Goal: Task Accomplishment & Management: Complete application form

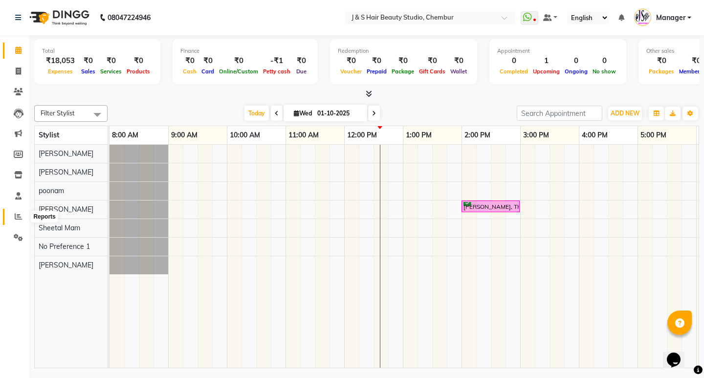
click at [20, 217] on icon at bounding box center [18, 216] width 7 height 7
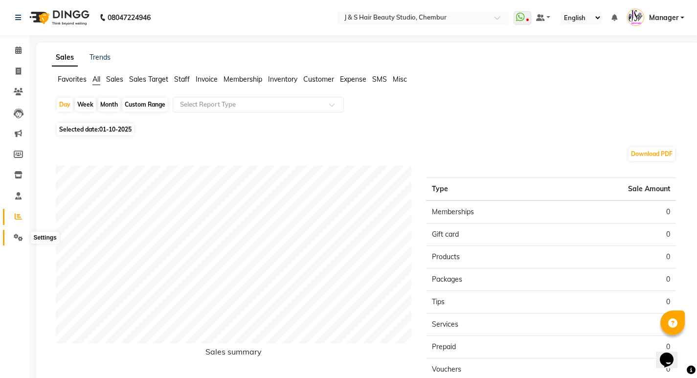
click at [20, 234] on icon at bounding box center [18, 237] width 9 height 7
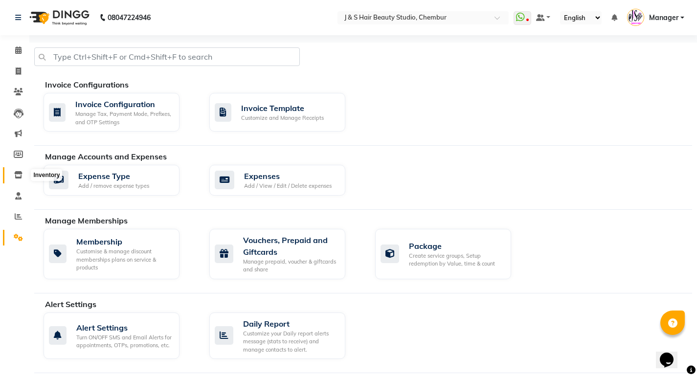
click at [16, 177] on icon at bounding box center [18, 174] width 8 height 7
select select
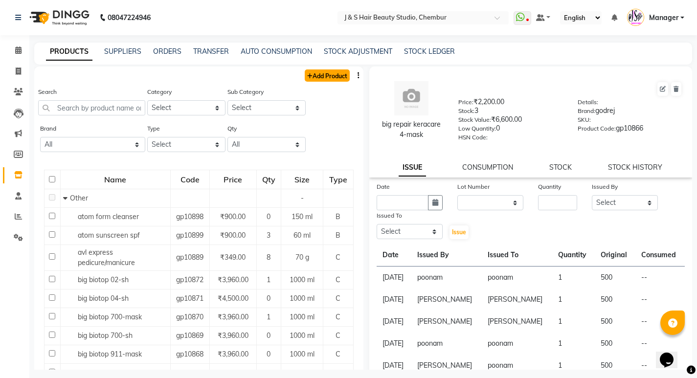
click at [330, 74] on link "Add Product" at bounding box center [327, 75] width 45 height 12
select select "true"
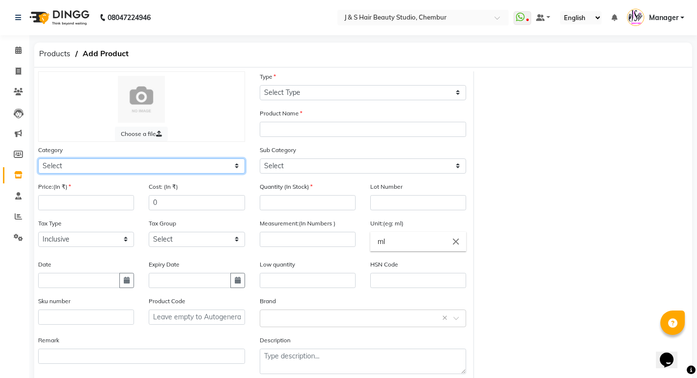
click at [110, 161] on select "Select Hair Skin Makeup Personal Care Appliances [PERSON_NAME] Waxing Disposabl…" at bounding box center [141, 165] width 207 height 15
select select "1150"
click at [38, 158] on select "Select Hair Skin Makeup Personal Care Appliances [PERSON_NAME] Waxing Disposabl…" at bounding box center [141, 165] width 207 height 15
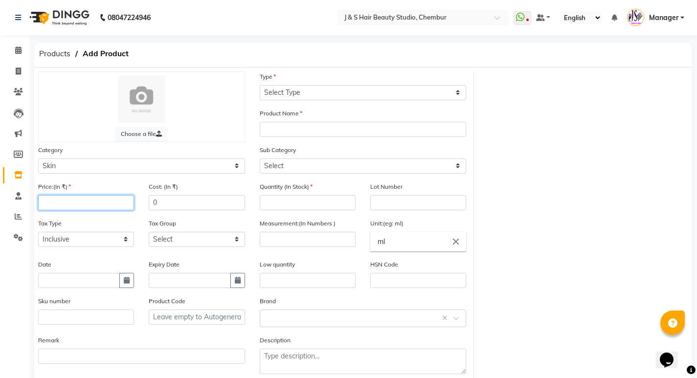
click at [76, 206] on input "number" at bounding box center [86, 202] width 96 height 15
type input "3450"
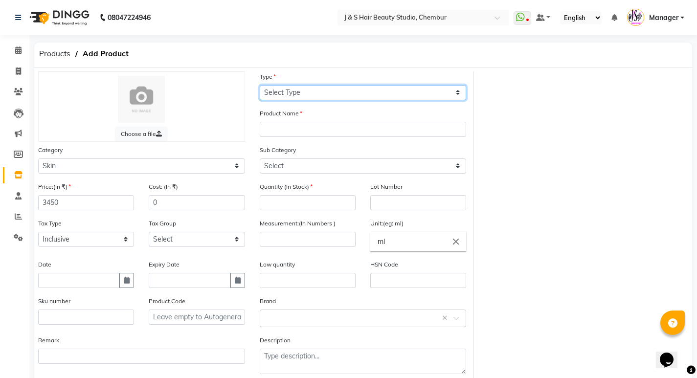
click at [301, 89] on select "Select Type Both Retail Consumable" at bounding box center [363, 92] width 207 height 15
select select "C"
click at [260, 85] on select "Select Type Both Retail Consumable" at bounding box center [363, 92] width 207 height 15
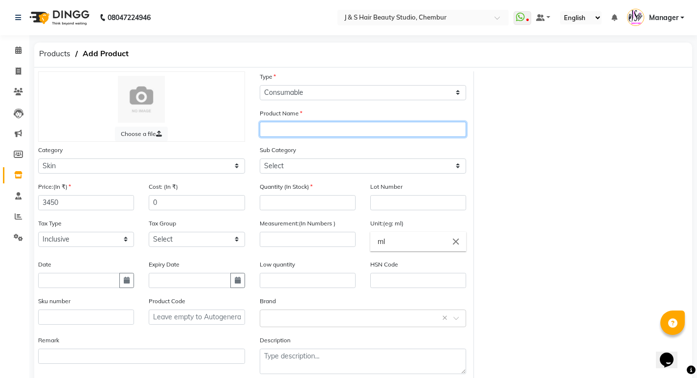
click at [274, 126] on input "text" at bounding box center [363, 129] width 207 height 15
type input "JENNO-INFINITE YOUTH"
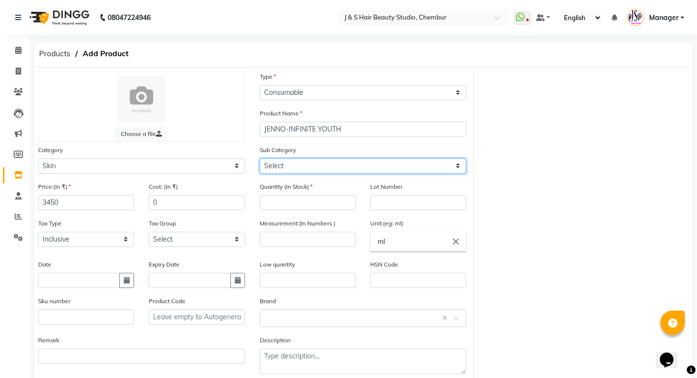
click at [294, 162] on select "Select Cleanser Facial Moisturiser Serum Toner Sun Care Masks Lip Care Eye Care…" at bounding box center [363, 165] width 207 height 15
select select "1152"
click at [260, 158] on select "Select Cleanser Facial Moisturiser Serum Toner Sun Care Masks Lip Care Eye Care…" at bounding box center [363, 165] width 207 height 15
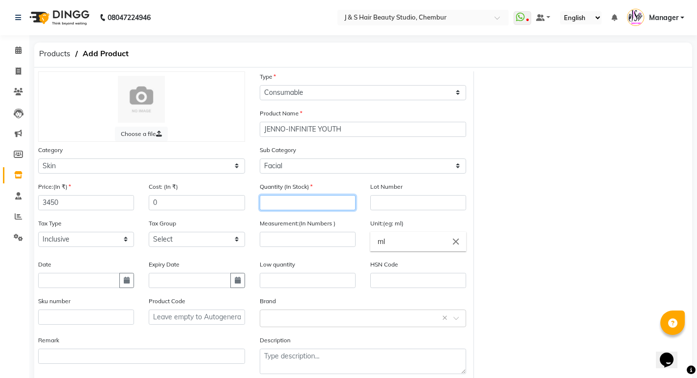
click at [305, 203] on input "number" at bounding box center [308, 202] width 96 height 15
type input "1"
click at [295, 241] on input "number" at bounding box center [308, 239] width 96 height 15
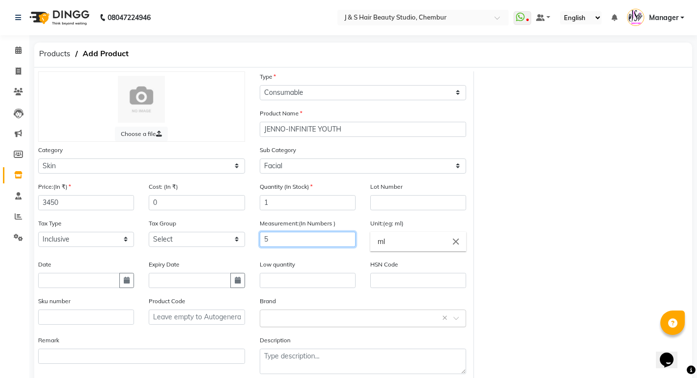
type input "5"
click at [295, 320] on input "text" at bounding box center [353, 317] width 177 height 10
click at [280, 323] on div "Select brand or add custom brand ×" at bounding box center [363, 319] width 207 height 18
click at [339, 317] on input "text" at bounding box center [353, 317] width 177 height 10
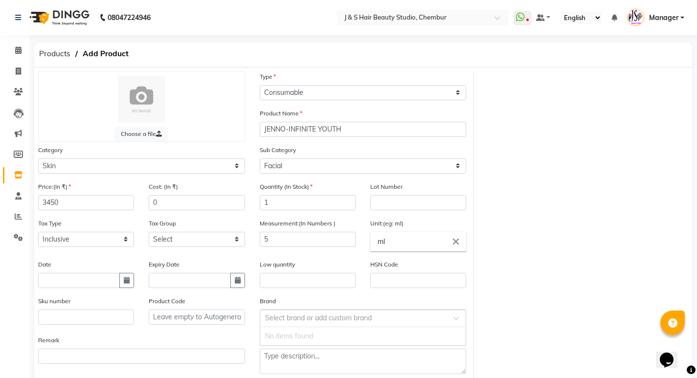
click at [344, 319] on input "text" at bounding box center [353, 317] width 177 height 10
click at [345, 319] on input "text" at bounding box center [353, 317] width 177 height 10
drag, startPoint x: 357, startPoint y: 320, endPoint x: 481, endPoint y: 318, distance: 123.7
click at [445, 324] on div "Select brand or add custom brand" at bounding box center [363, 319] width 207 height 18
click at [458, 315] on div at bounding box center [363, 317] width 206 height 10
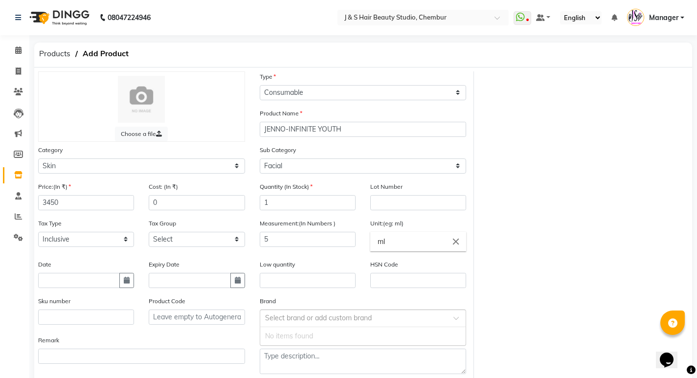
click at [458, 315] on div at bounding box center [363, 317] width 206 height 10
click at [457, 316] on div "Select brand or add custom brand" at bounding box center [363, 319] width 207 height 18
click at [311, 334] on div "No items found" at bounding box center [363, 336] width 206 height 18
type input "JEANNOT"
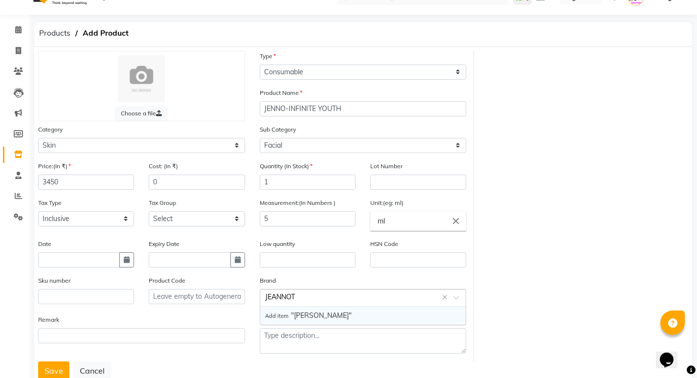
scroll to position [51, 0]
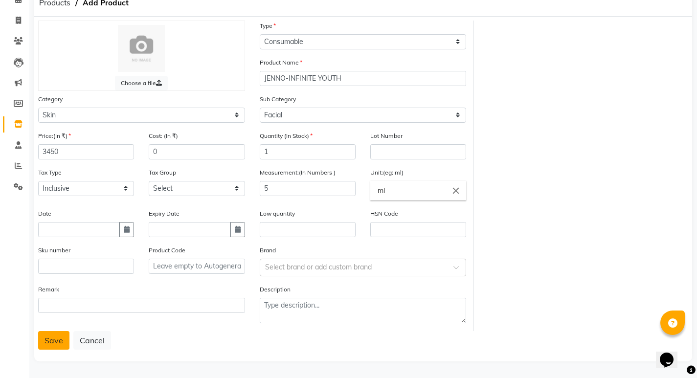
click at [51, 340] on button "Save" at bounding box center [53, 340] width 31 height 19
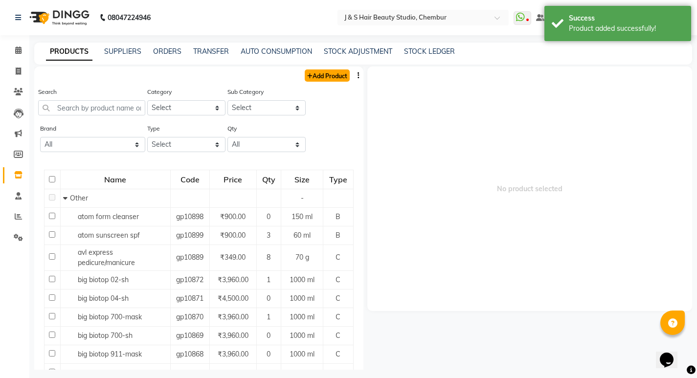
click at [306, 75] on link "Add Product" at bounding box center [327, 75] width 45 height 12
select select "true"
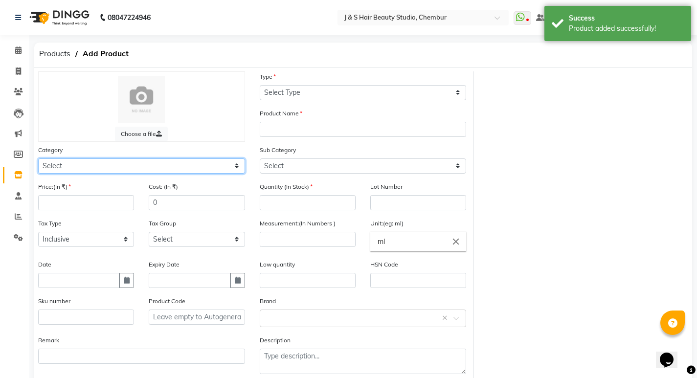
click at [187, 163] on select "Select Hair Skin Makeup Personal Care Appliances [PERSON_NAME] Waxing Disposabl…" at bounding box center [141, 165] width 207 height 15
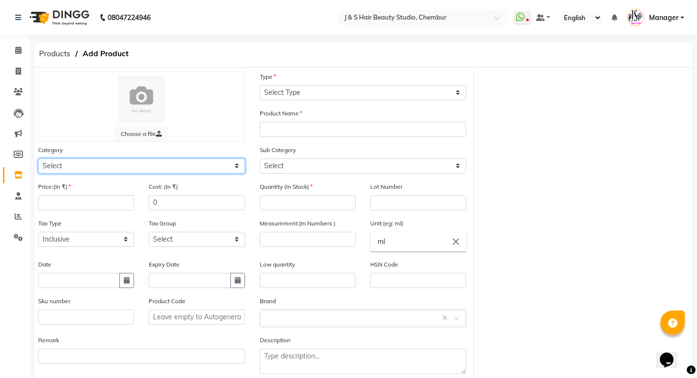
select select "1150"
click at [38, 158] on select "Select Hair Skin Makeup Personal Care Appliances [PERSON_NAME] Waxing Disposabl…" at bounding box center [141, 165] width 207 height 15
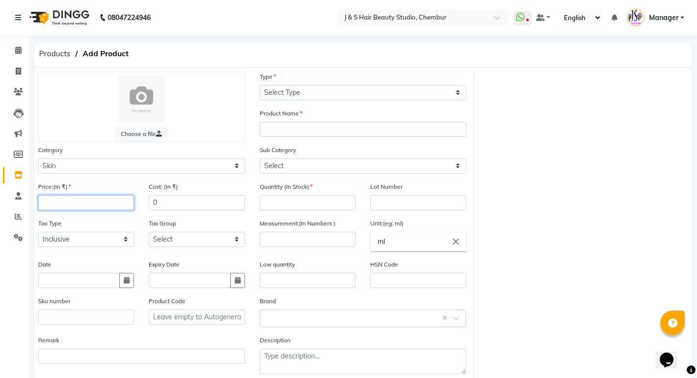
click at [102, 204] on input "number" at bounding box center [86, 202] width 96 height 15
type input "3830"
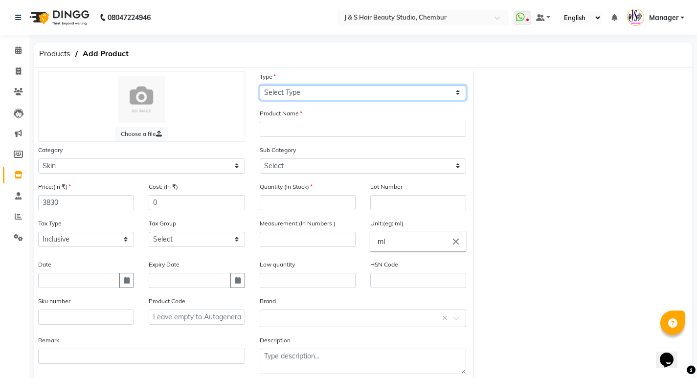
click at [318, 91] on select "Select Type Both Retail Consumable" at bounding box center [363, 92] width 207 height 15
select select "C"
click at [260, 85] on select "Select Type Both Retail Consumable" at bounding box center [363, 92] width 207 height 15
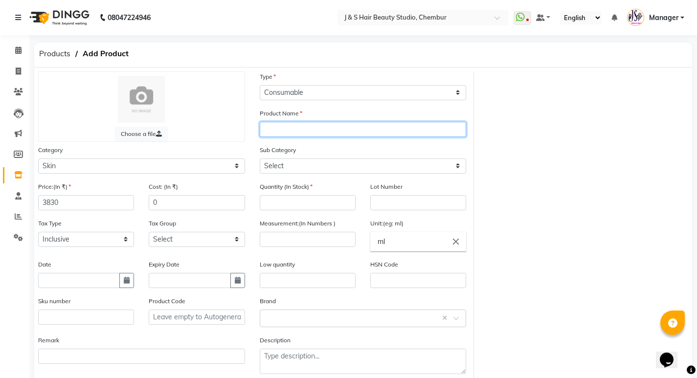
click at [298, 130] on input "text" at bounding box center [363, 129] width 207 height 15
type input "[PERSON_NAME]-INSTANT GLOW"
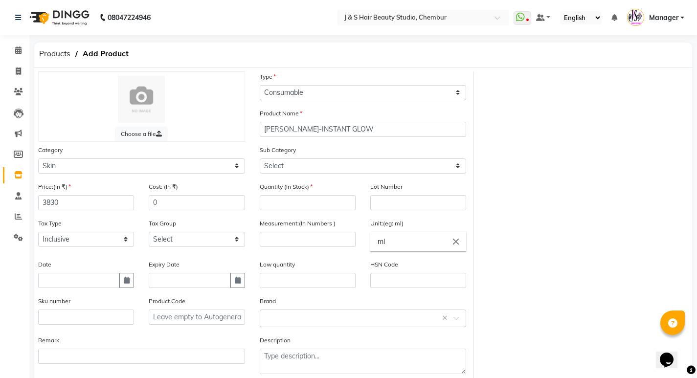
click at [306, 157] on div "Sub Category Select Cleanser Facial Moisturiser Serum Toner Sun Care Masks Lip …" at bounding box center [363, 159] width 207 height 29
click at [305, 161] on select "Select Cleanser Facial Moisturiser Serum Toner Sun Care Masks Lip Care Eye Care…" at bounding box center [363, 165] width 207 height 15
select select "1152"
click at [260, 158] on select "Select Cleanser Facial Moisturiser Serum Toner Sun Care Masks Lip Care Eye Care…" at bounding box center [363, 165] width 207 height 15
click at [297, 201] on input "number" at bounding box center [308, 202] width 96 height 15
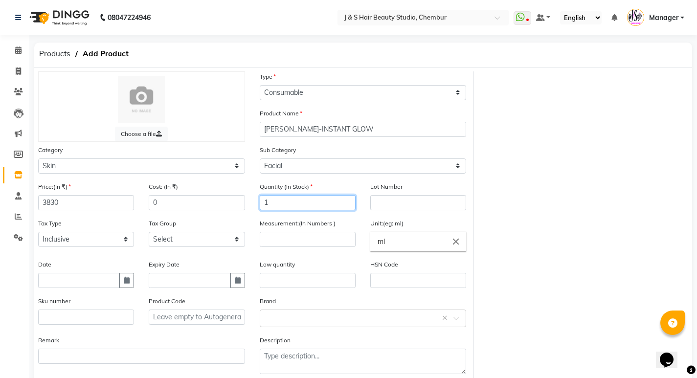
type input "1"
click at [316, 241] on input "number" at bounding box center [308, 239] width 96 height 15
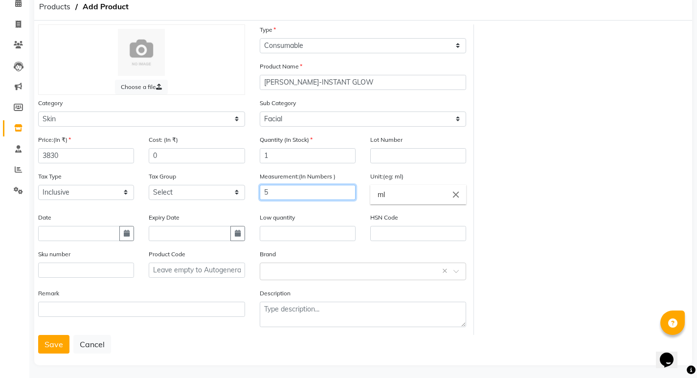
scroll to position [51, 0]
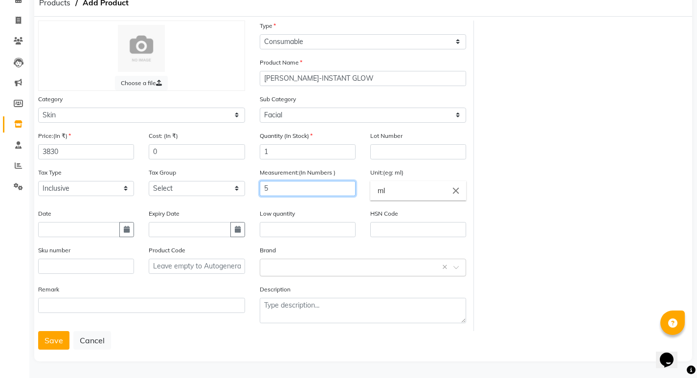
type input "5"
click at [308, 268] on input "text" at bounding box center [353, 267] width 177 height 10
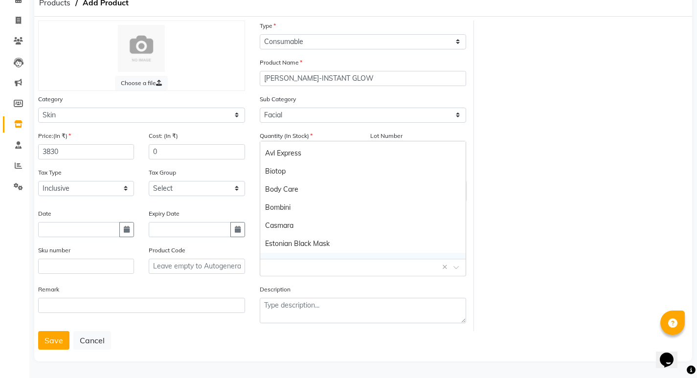
scroll to position [0, 0]
click at [277, 265] on input "text" at bounding box center [353, 267] width 177 height 10
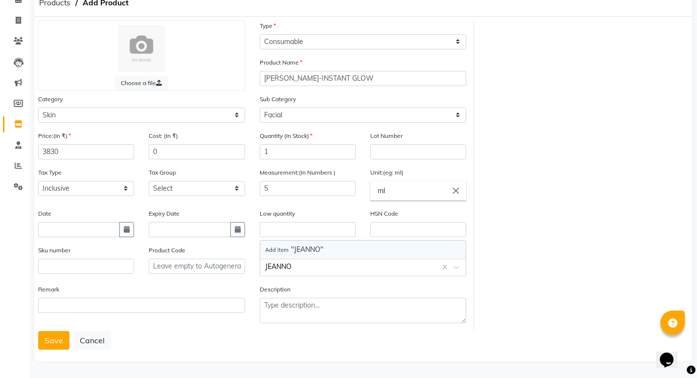
type input "JEANNOT"
click at [47, 334] on button "Save" at bounding box center [53, 340] width 31 height 19
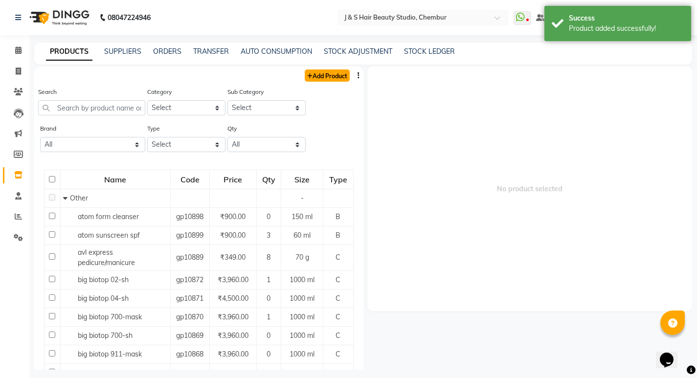
click at [321, 73] on link "Add Product" at bounding box center [327, 75] width 45 height 12
select select "true"
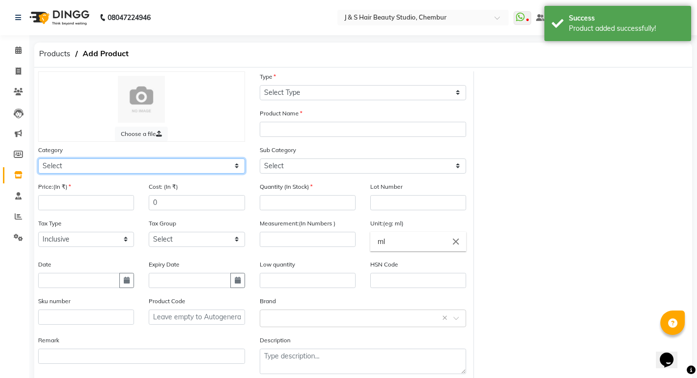
click at [173, 163] on select "Select Hair Skin Makeup Personal Care Appliances [PERSON_NAME] Waxing Disposabl…" at bounding box center [141, 165] width 207 height 15
select select "1150"
click at [38, 158] on select "Select Hair Skin Makeup Personal Care Appliances [PERSON_NAME] Waxing Disposabl…" at bounding box center [141, 165] width 207 height 15
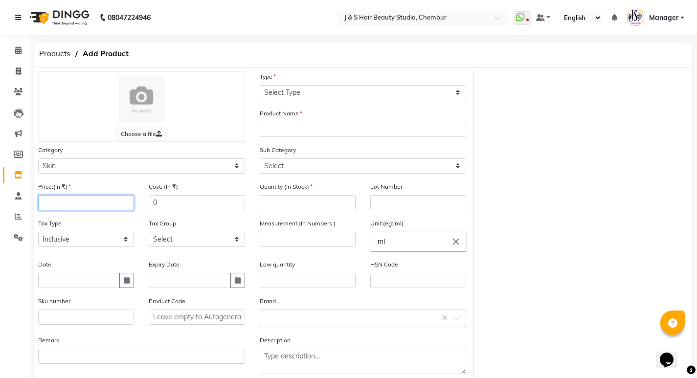
click at [87, 199] on input "number" at bounding box center [86, 202] width 96 height 15
type input "3480"
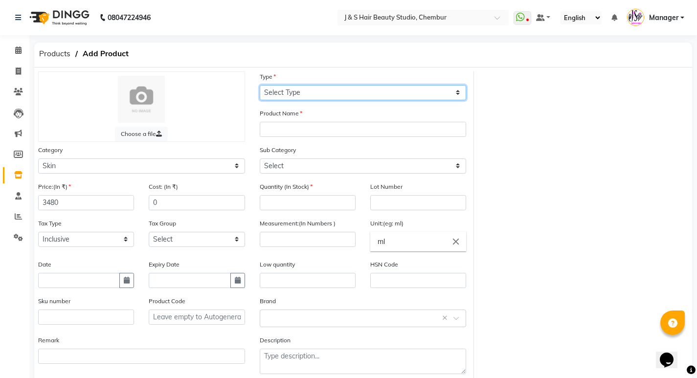
click at [341, 91] on select "Select Type Both Retail Consumable" at bounding box center [363, 92] width 207 height 15
select select "C"
click at [260, 85] on select "Select Type Both Retail Consumable" at bounding box center [363, 92] width 207 height 15
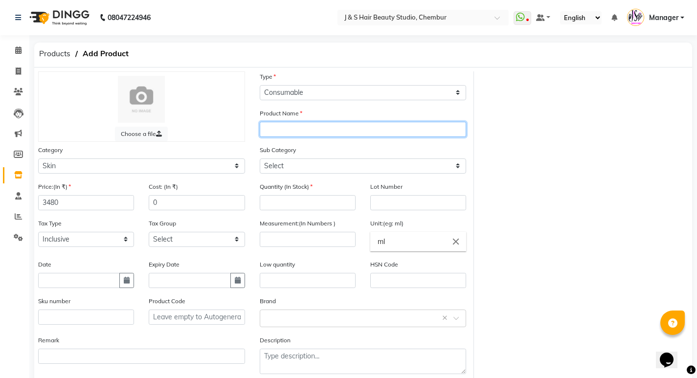
click at [302, 134] on input "text" at bounding box center [363, 129] width 207 height 15
type input "JEANNOT-HYDRA BOOST"
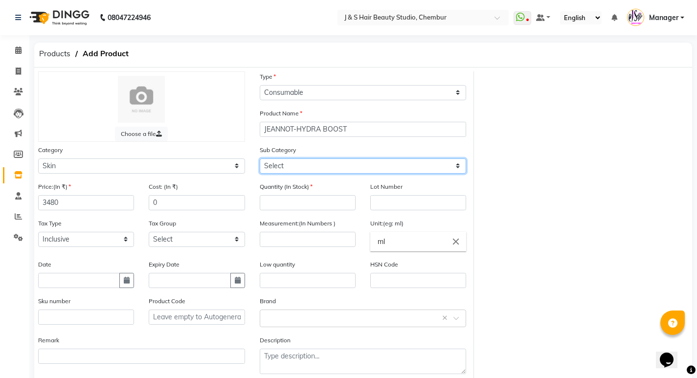
click at [326, 168] on select "Select Cleanser Facial Moisturiser Serum Toner Sun Care Masks Lip Care Eye Care…" at bounding box center [363, 165] width 207 height 15
select select "1152"
click at [260, 158] on select "Select Cleanser Facial Moisturiser Serum Toner Sun Care Masks Lip Care Eye Care…" at bounding box center [363, 165] width 207 height 15
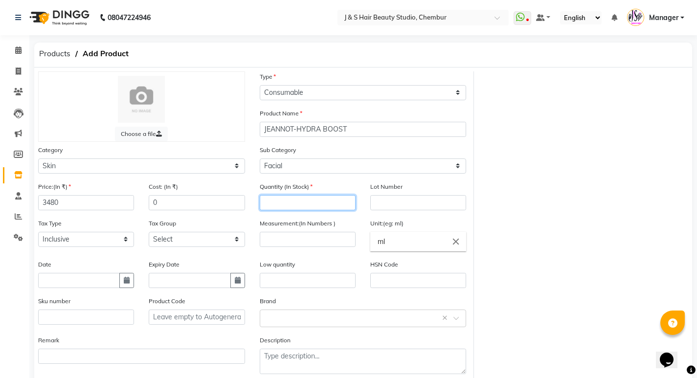
click at [300, 202] on input "number" at bounding box center [308, 202] width 96 height 15
type input "1"
click at [294, 242] on input "number" at bounding box center [308, 239] width 96 height 15
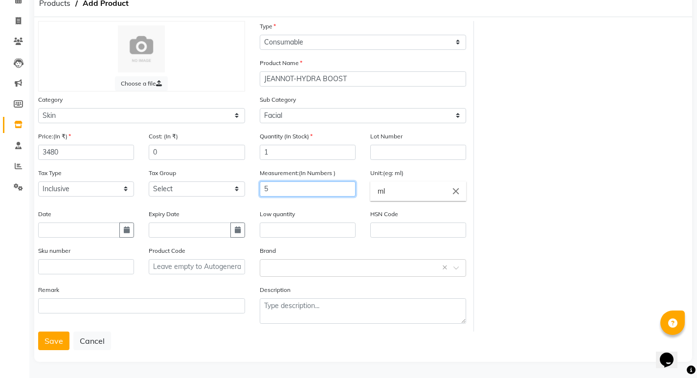
scroll to position [51, 0]
type input "5"
click at [282, 264] on input "text" at bounding box center [353, 267] width 177 height 10
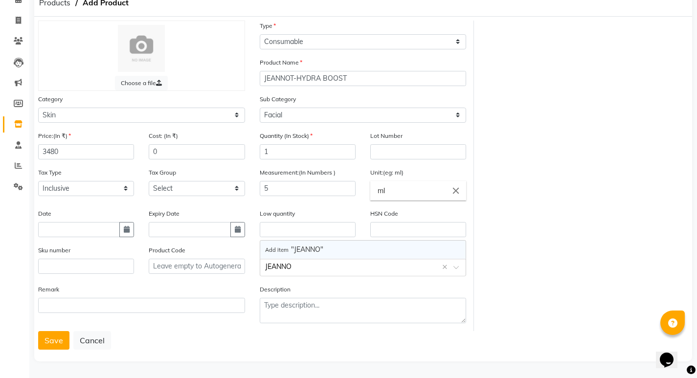
type input "JEANNOT"
click at [51, 342] on button "Save" at bounding box center [53, 340] width 31 height 19
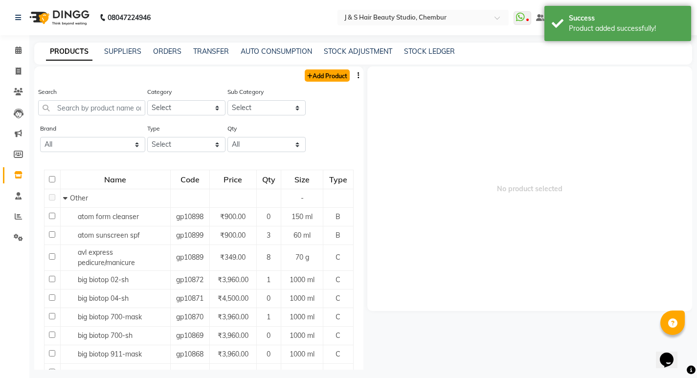
click at [319, 75] on link "Add Product" at bounding box center [327, 75] width 45 height 12
select select "true"
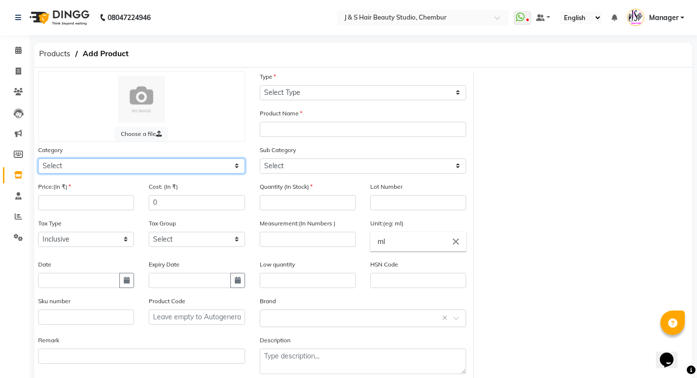
click at [191, 164] on select "Select Hair Skin Makeup Personal Care Appliances [PERSON_NAME] Waxing Disposabl…" at bounding box center [141, 165] width 207 height 15
select select "1150"
click at [38, 158] on select "Select Hair Skin Makeup Personal Care Appliances [PERSON_NAME] Waxing Disposabl…" at bounding box center [141, 165] width 207 height 15
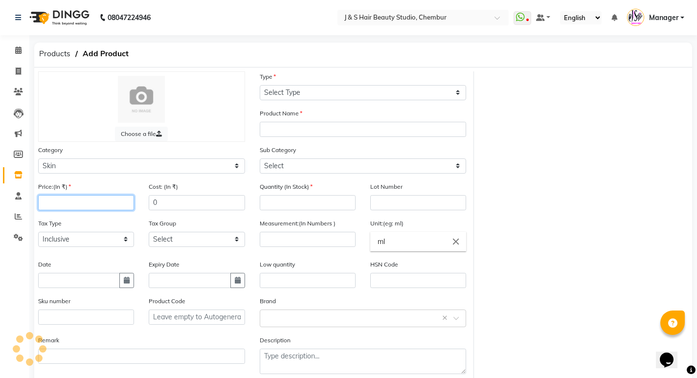
click at [86, 201] on input "number" at bounding box center [86, 202] width 96 height 15
type input "3670"
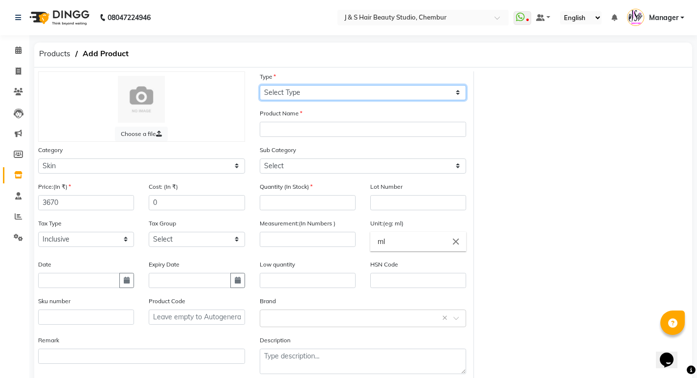
click at [323, 92] on select "Select Type Both Retail Consumable" at bounding box center [363, 92] width 207 height 15
select select "C"
click at [260, 85] on select "Select Type Both Retail Consumable" at bounding box center [363, 92] width 207 height 15
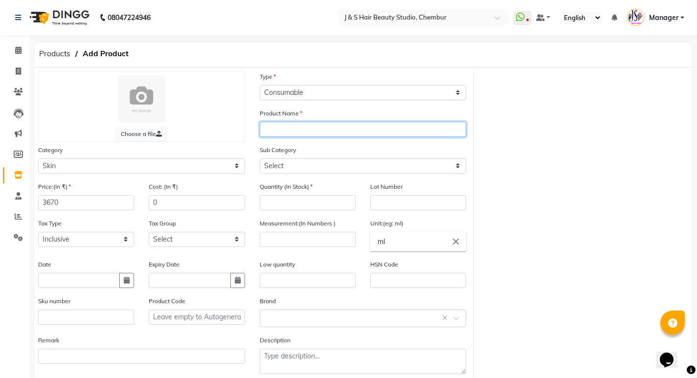
click at [301, 131] on input "text" at bounding box center [363, 129] width 207 height 15
type input "[PERSON_NAME]-SHINE CONTROL"
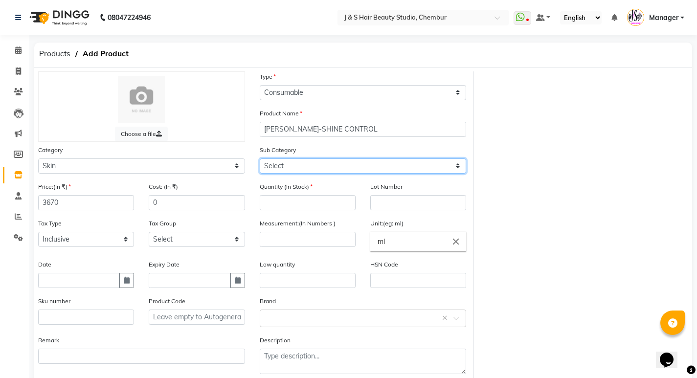
click at [277, 165] on select "Select Cleanser Facial Moisturiser Serum Toner Sun Care Masks Lip Care Eye Care…" at bounding box center [363, 165] width 207 height 15
select select "1152"
click at [260, 158] on select "Select Cleanser Facial Moisturiser Serum Toner Sun Care Masks Lip Care Eye Care…" at bounding box center [363, 165] width 207 height 15
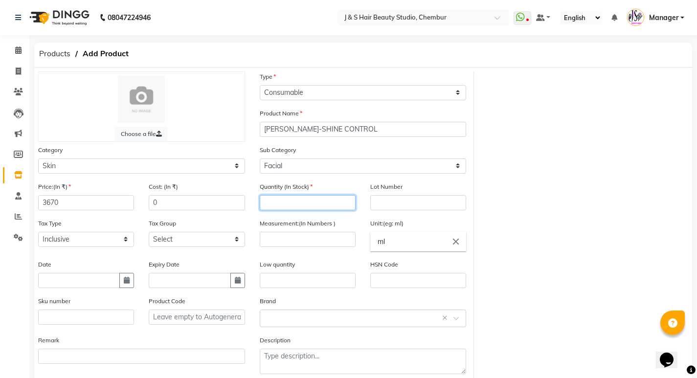
click at [278, 202] on input "number" at bounding box center [308, 202] width 96 height 15
type input "1"
click at [282, 241] on input "number" at bounding box center [308, 239] width 96 height 15
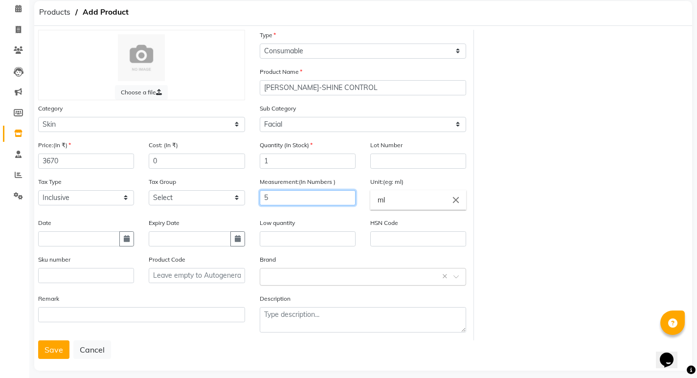
scroll to position [51, 0]
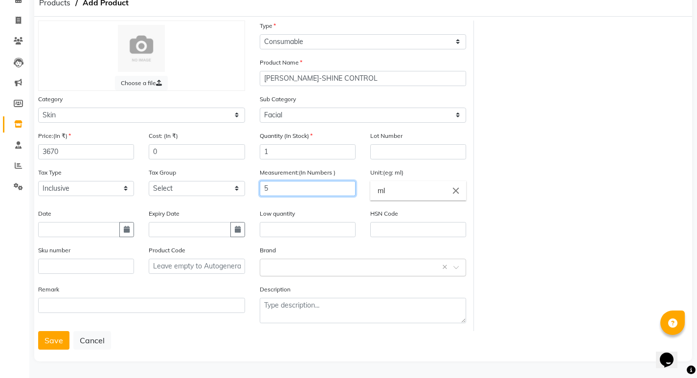
type input "5"
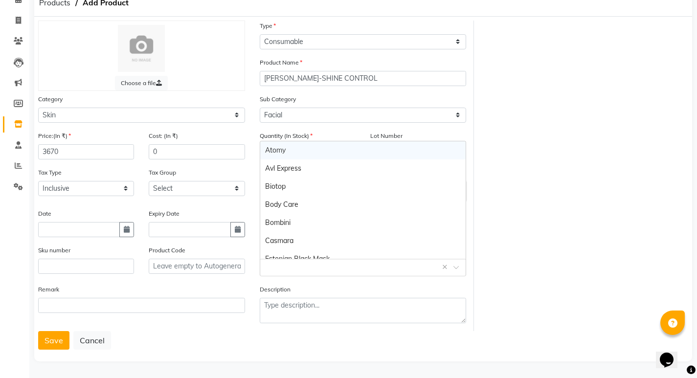
click at [291, 264] on input "text" at bounding box center [353, 267] width 177 height 10
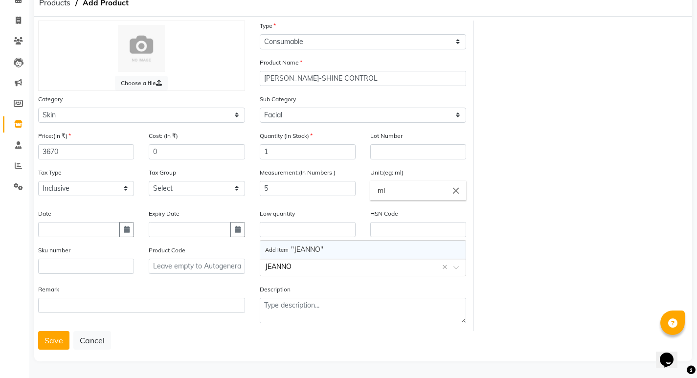
type input "JEANNOT"
click at [52, 333] on button "Save" at bounding box center [53, 340] width 31 height 19
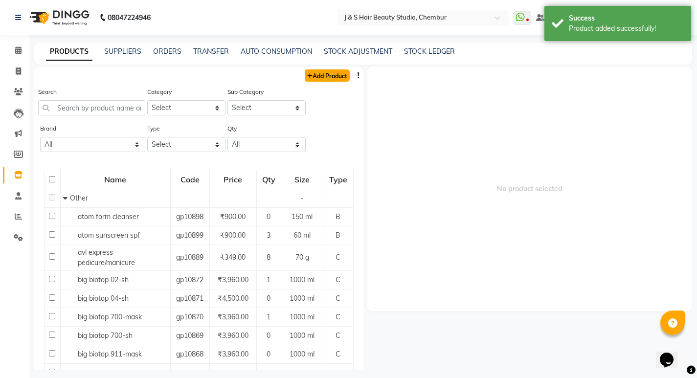
click at [312, 73] on link "Add Product" at bounding box center [327, 75] width 45 height 12
select select "true"
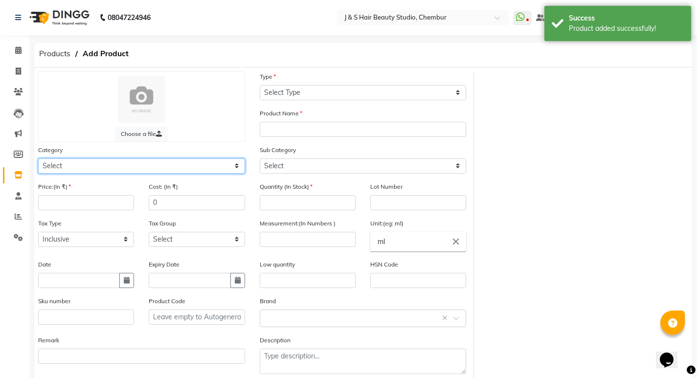
click at [143, 168] on select "Select Hair Skin Makeup Personal Care Appliances [PERSON_NAME] Waxing Disposabl…" at bounding box center [141, 165] width 207 height 15
select select "1150"
click at [38, 158] on select "Select Hair Skin Makeup Personal Care Appliances [PERSON_NAME] Waxing Disposabl…" at bounding box center [141, 165] width 207 height 15
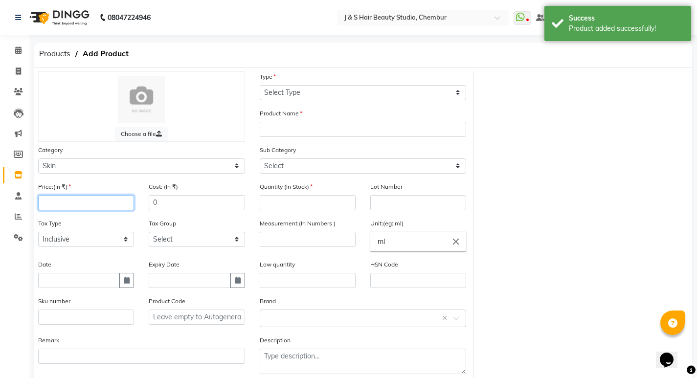
click at [113, 202] on input "number" at bounding box center [86, 202] width 96 height 15
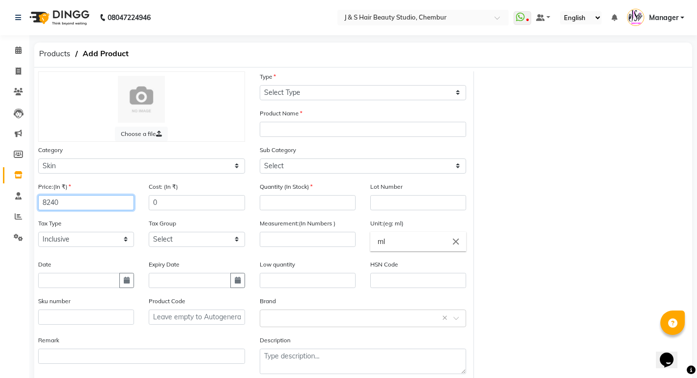
type input "8240"
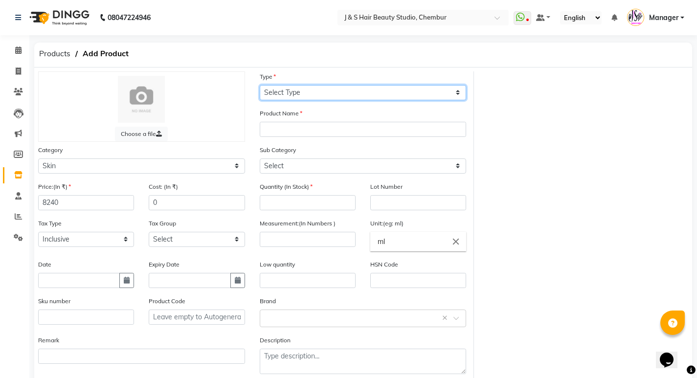
click at [359, 90] on select "Select Type Both Retail Consumable" at bounding box center [363, 92] width 207 height 15
select select "C"
click at [260, 85] on select "Select Type Both Retail Consumable" at bounding box center [363, 92] width 207 height 15
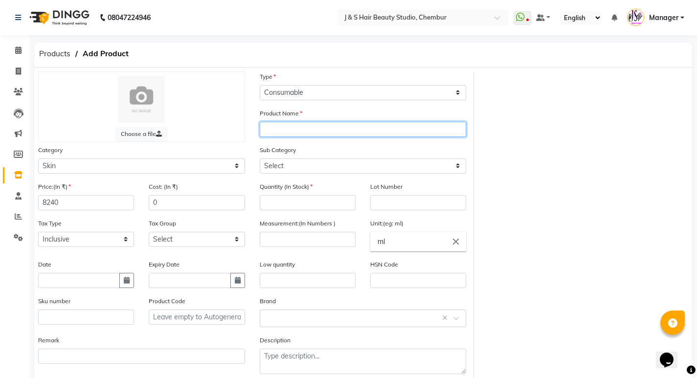
click at [310, 129] on input "text" at bounding box center [363, 129] width 207 height 15
type input "[PERSON_NAME]-BRILLIANCE WHITE"
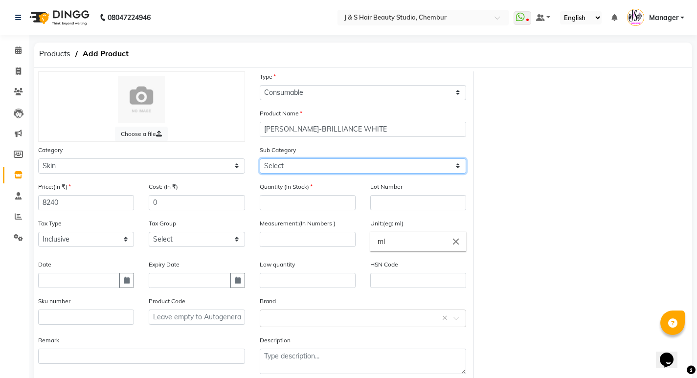
click at [338, 163] on select "Select Cleanser Facial Moisturiser Serum Toner Sun Care Masks Lip Care Eye Care…" at bounding box center [363, 165] width 207 height 15
select select "1152"
click at [260, 158] on select "Select Cleanser Facial Moisturiser Serum Toner Sun Care Masks Lip Care Eye Care…" at bounding box center [363, 165] width 207 height 15
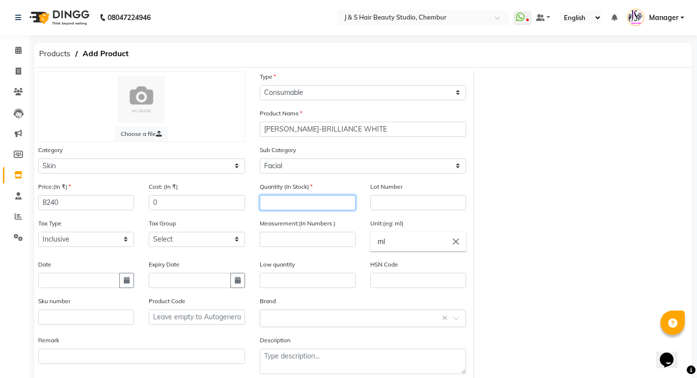
click at [314, 201] on input "number" at bounding box center [308, 202] width 96 height 15
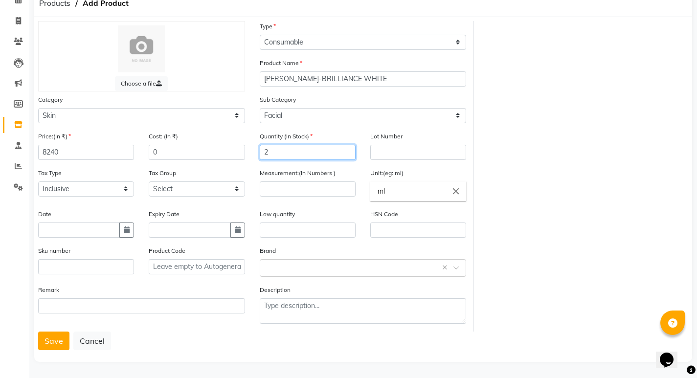
scroll to position [51, 0]
type input "2"
click at [270, 264] on input "text" at bounding box center [353, 267] width 177 height 10
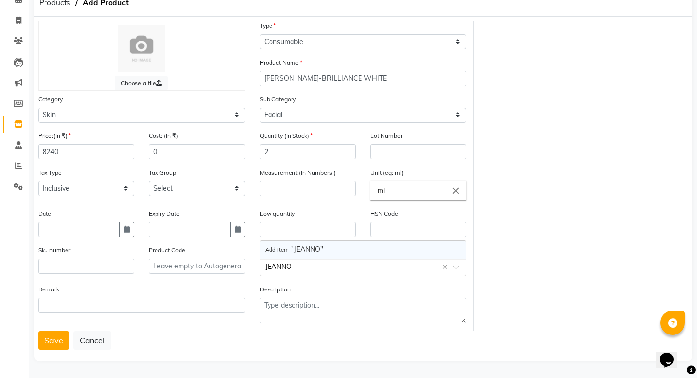
type input "JEANNOT"
click at [60, 340] on button "Save" at bounding box center [53, 340] width 31 height 19
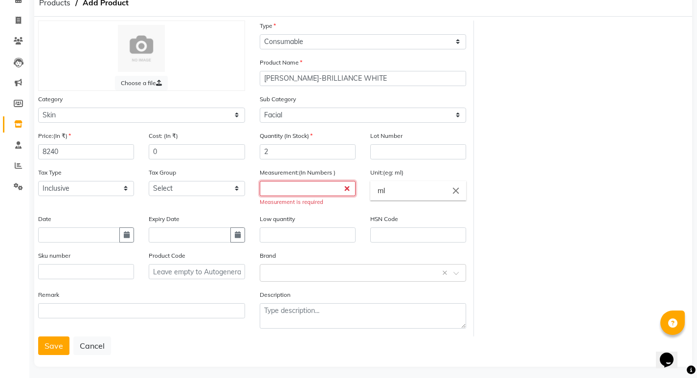
click at [295, 192] on input "number" at bounding box center [308, 188] width 96 height 15
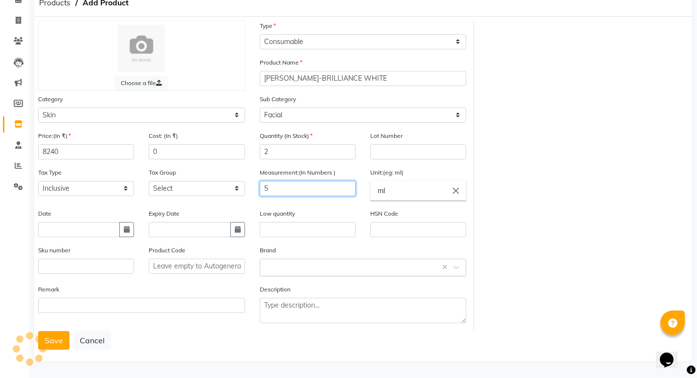
type input "5"
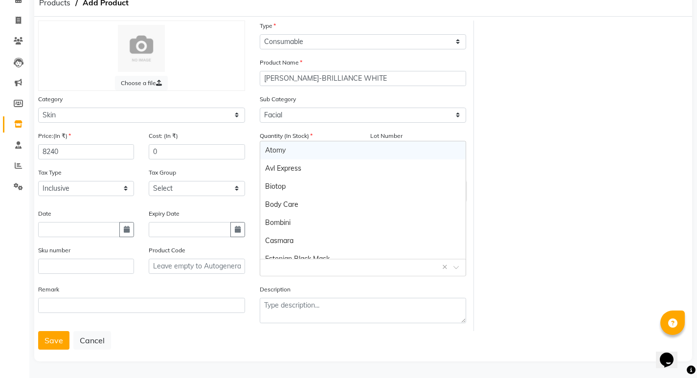
click at [312, 269] on input "text" at bounding box center [353, 267] width 177 height 10
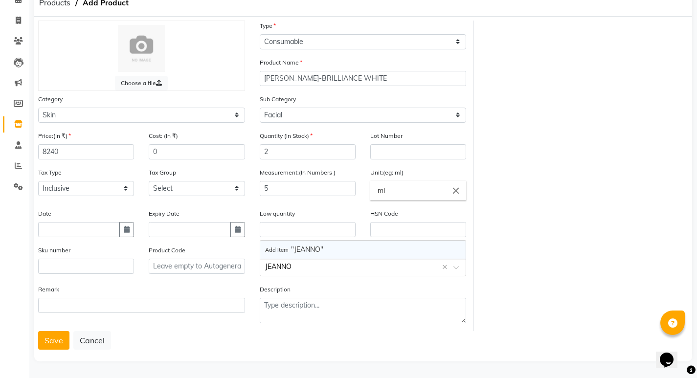
type input "JEANNOT"
click at [53, 337] on button "Save" at bounding box center [53, 340] width 31 height 19
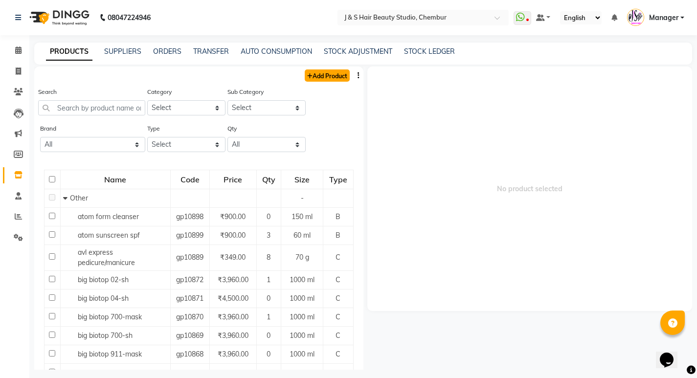
click at [319, 75] on link "Add Product" at bounding box center [327, 75] width 45 height 12
select select "true"
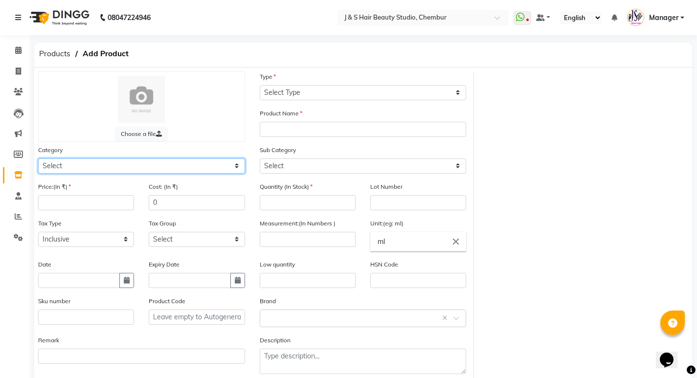
click at [196, 163] on select "Select Hair Skin Makeup Personal Care Appliances [PERSON_NAME] Waxing Disposabl…" at bounding box center [141, 165] width 207 height 15
select select "1150"
click at [38, 158] on select "Select Hair Skin Makeup Personal Care Appliances [PERSON_NAME] Waxing Disposabl…" at bounding box center [141, 165] width 207 height 15
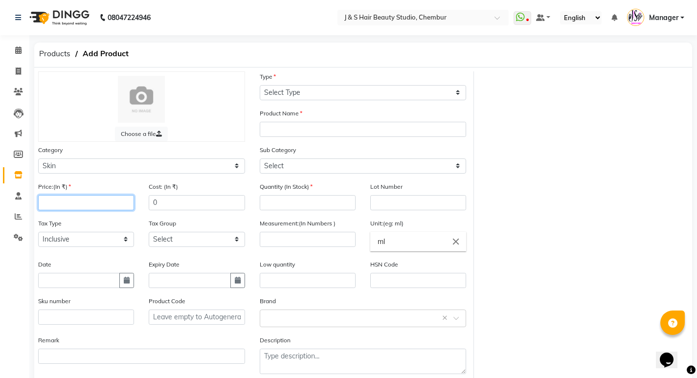
click at [95, 200] on input "number" at bounding box center [86, 202] width 96 height 15
type input "3310"
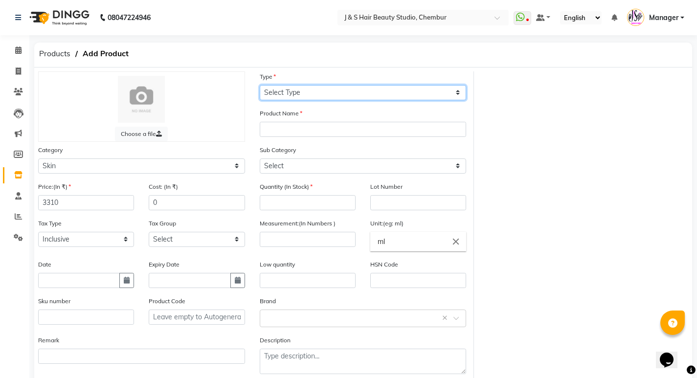
click at [297, 94] on select "Select Type Both Retail Consumable" at bounding box center [363, 92] width 207 height 15
select select "C"
click at [260, 85] on select "Select Type Both Retail Consumable" at bounding box center [363, 92] width 207 height 15
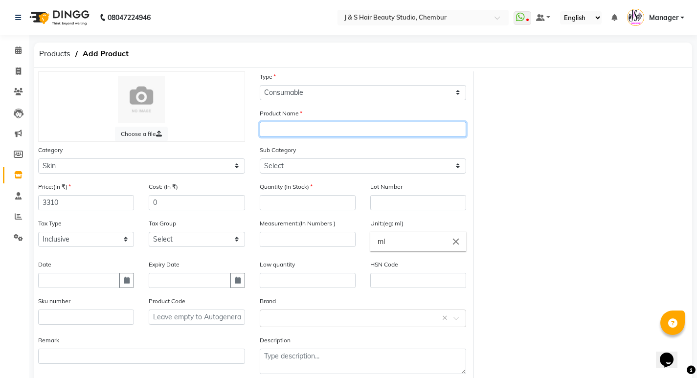
click at [289, 134] on input "text" at bounding box center [363, 129] width 207 height 15
type input "[PERSON_NAME]-CLEANSING GEL"
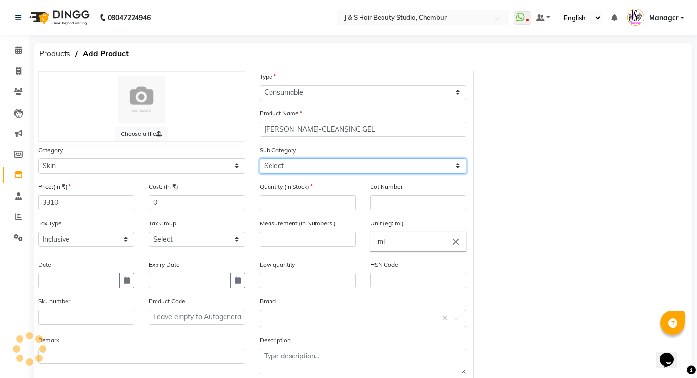
click at [289, 162] on select "Select Cleanser Facial Moisturiser Serum Toner Sun Care Masks Lip Care Eye Care…" at bounding box center [363, 165] width 207 height 15
select select "1152"
click at [260, 158] on select "Select Cleanser Facial Moisturiser Serum Toner Sun Care Masks Lip Care Eye Care…" at bounding box center [363, 165] width 207 height 15
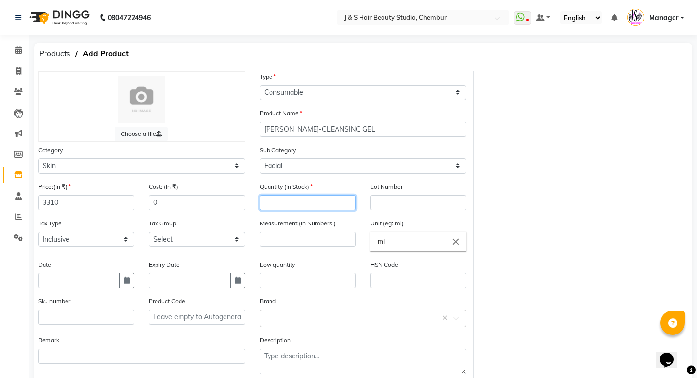
click at [295, 205] on input "number" at bounding box center [308, 202] width 96 height 15
type input "1"
click at [281, 236] on input "number" at bounding box center [308, 239] width 96 height 15
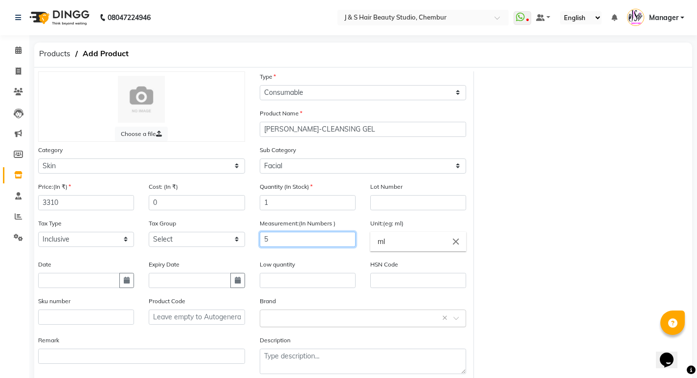
type input "5"
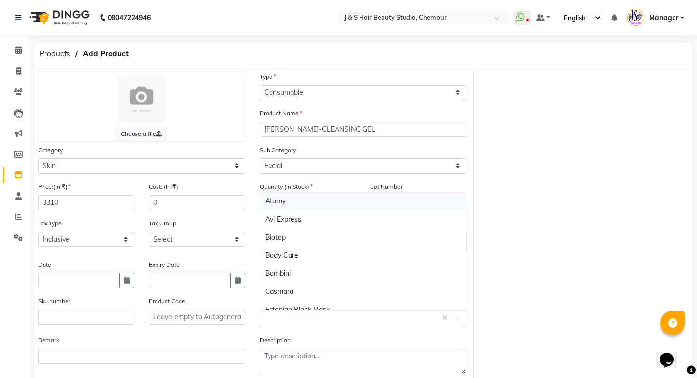
click at [278, 317] on input "text" at bounding box center [353, 317] width 177 height 10
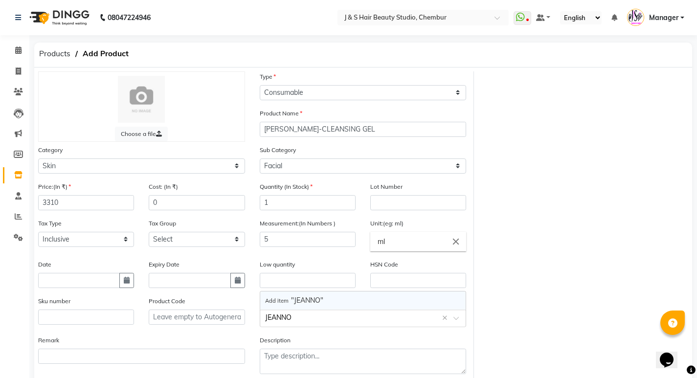
type input "JEANNOT"
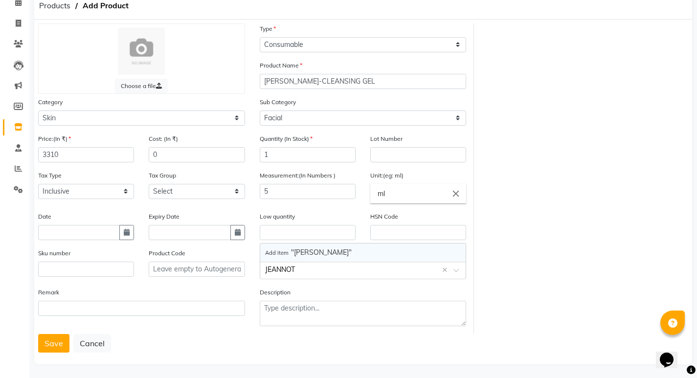
scroll to position [51, 0]
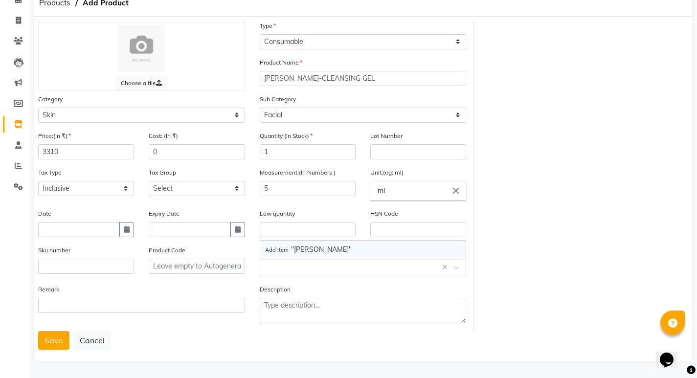
click at [46, 343] on button "Save" at bounding box center [53, 340] width 31 height 19
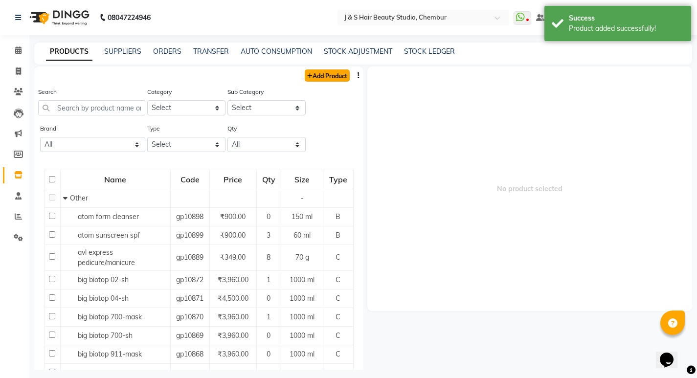
click at [332, 72] on link "Add Product" at bounding box center [327, 75] width 45 height 12
select select "true"
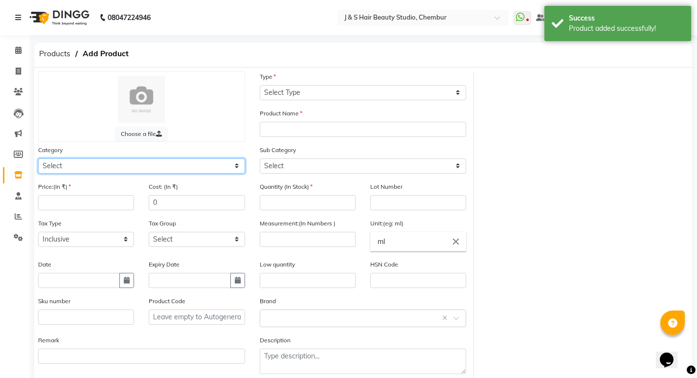
click at [145, 161] on select "Select Hair Skin Makeup Personal Care Appliances [PERSON_NAME] Waxing Disposabl…" at bounding box center [141, 165] width 207 height 15
select select "1150"
click at [38, 158] on select "Select Hair Skin Makeup Personal Care Appliances [PERSON_NAME] Waxing Disposabl…" at bounding box center [141, 165] width 207 height 15
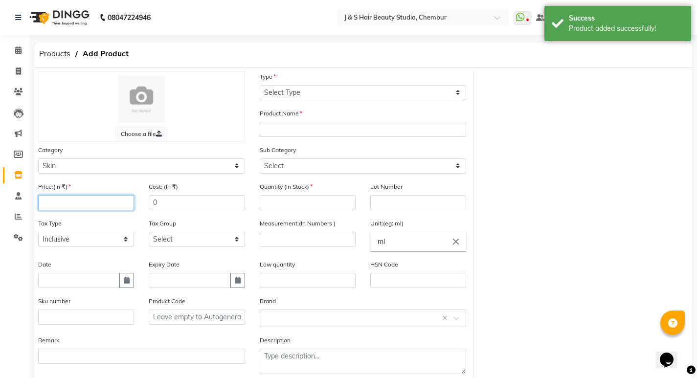
click at [129, 201] on input "number" at bounding box center [86, 202] width 96 height 15
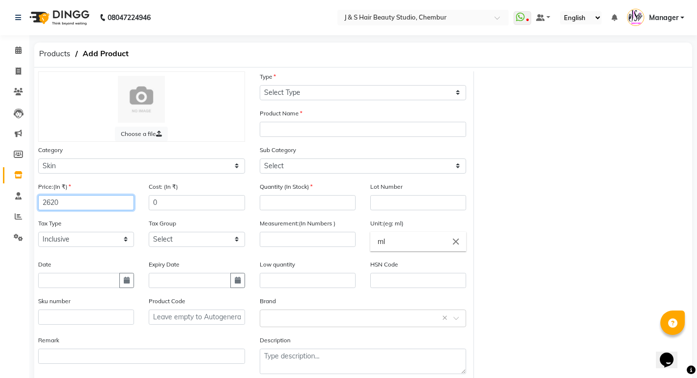
type input "2620"
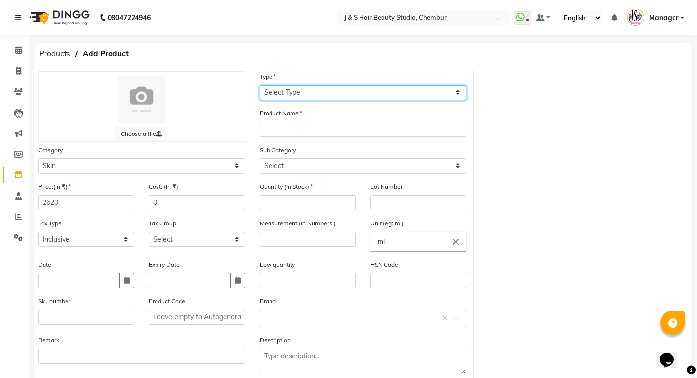
click at [311, 91] on select "Select Type Both Retail Consumable" at bounding box center [363, 92] width 207 height 15
select select "C"
click at [260, 85] on select "Select Type Both Retail Consumable" at bounding box center [363, 92] width 207 height 15
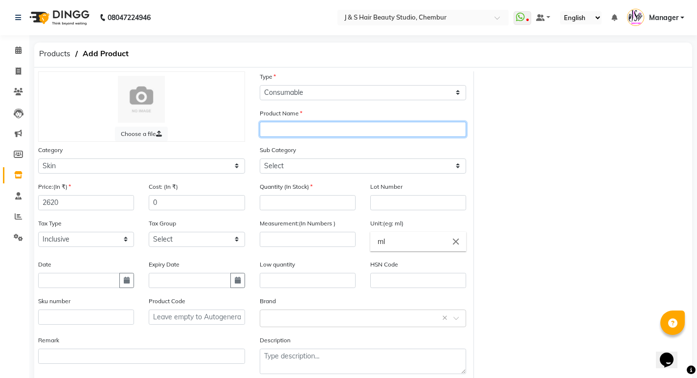
click at [276, 132] on input "text" at bounding box center [363, 129] width 207 height 15
type input "[PERSON_NAME] CLEAN TONIC"
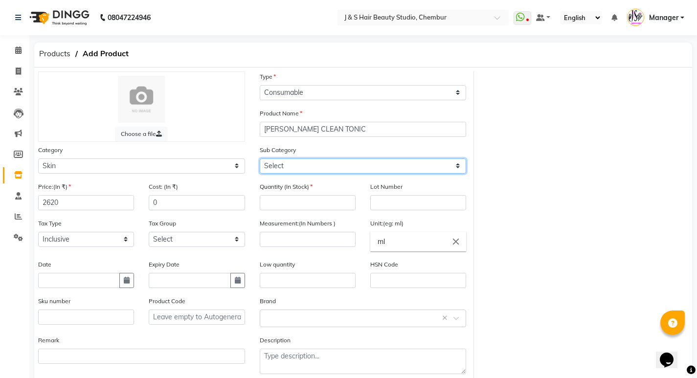
click at [293, 171] on select "Select Cleanser Facial Moisturiser Serum Toner Sun Care Masks Lip Care Eye Care…" at bounding box center [363, 165] width 207 height 15
select select "1152"
click at [260, 158] on select "Select Cleanser Facial Moisturiser Serum Toner Sun Care Masks Lip Care Eye Care…" at bounding box center [363, 165] width 207 height 15
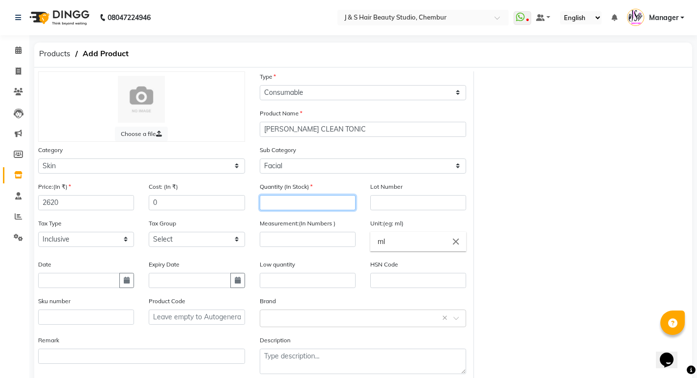
click at [299, 208] on input "number" at bounding box center [308, 202] width 96 height 15
type input "1"
click at [299, 238] on input "number" at bounding box center [308, 239] width 96 height 15
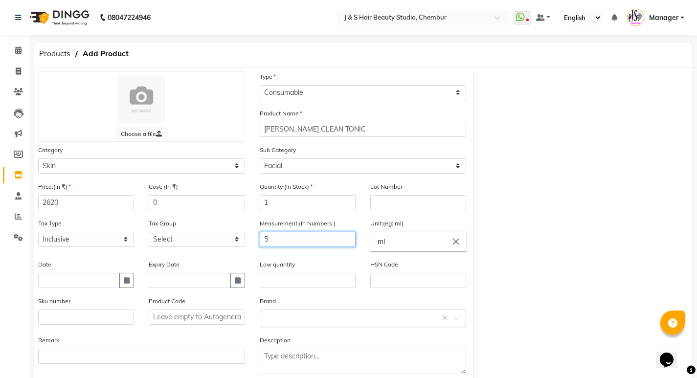
type input "5"
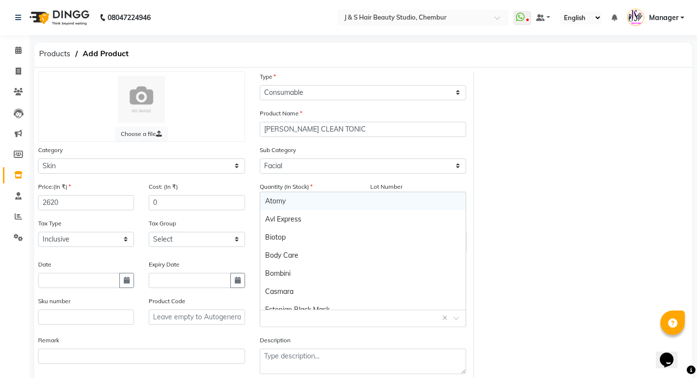
click at [277, 313] on input "text" at bounding box center [353, 317] width 177 height 10
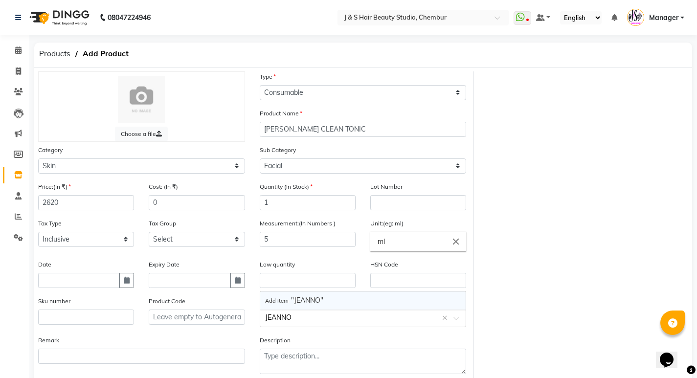
type input "JEANNOT"
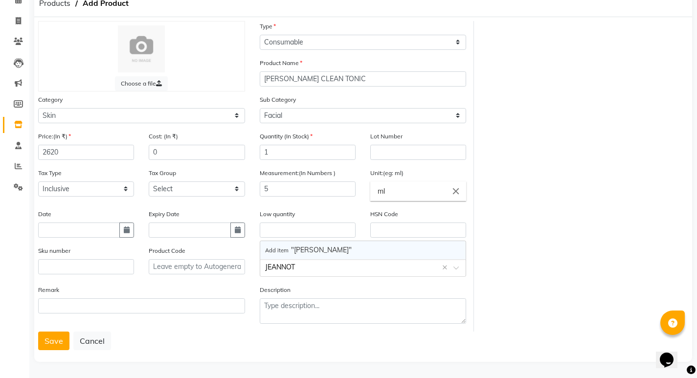
scroll to position [51, 0]
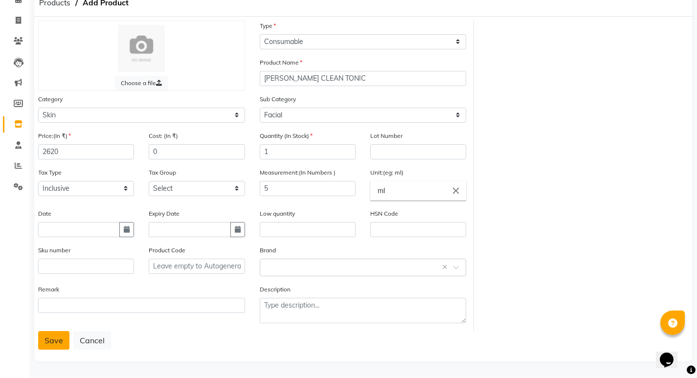
click at [48, 343] on button "Save" at bounding box center [53, 340] width 31 height 19
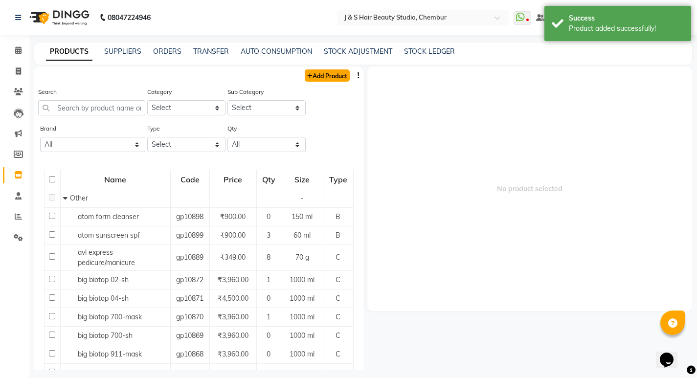
click at [318, 77] on link "Add Product" at bounding box center [327, 75] width 45 height 12
select select "true"
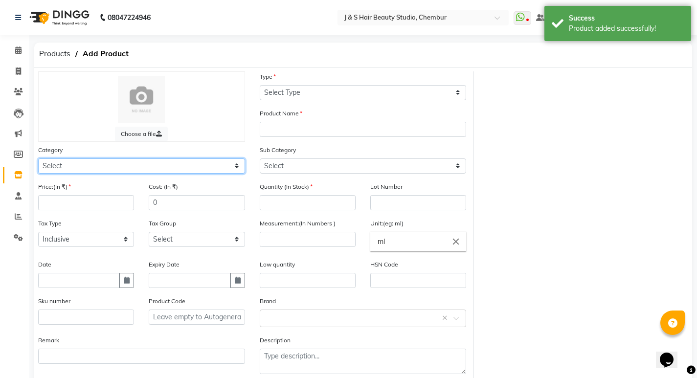
click at [117, 167] on select "Select Hair Skin Makeup Personal Care Appliances [PERSON_NAME] Waxing Disposabl…" at bounding box center [141, 165] width 207 height 15
select select "1150"
click at [38, 158] on select "Select Hair Skin Makeup Personal Care Appliances [PERSON_NAME] Waxing Disposabl…" at bounding box center [141, 165] width 207 height 15
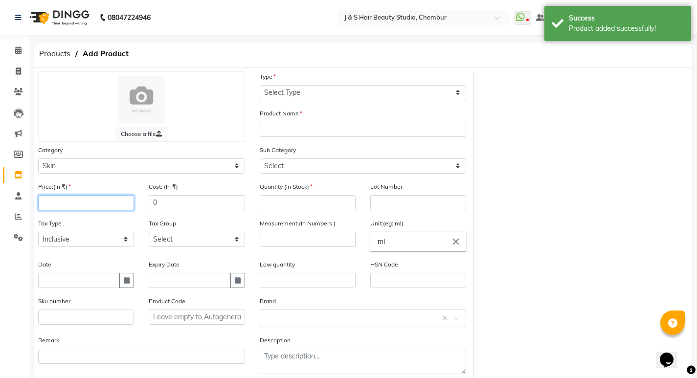
click at [95, 204] on input "number" at bounding box center [86, 202] width 96 height 15
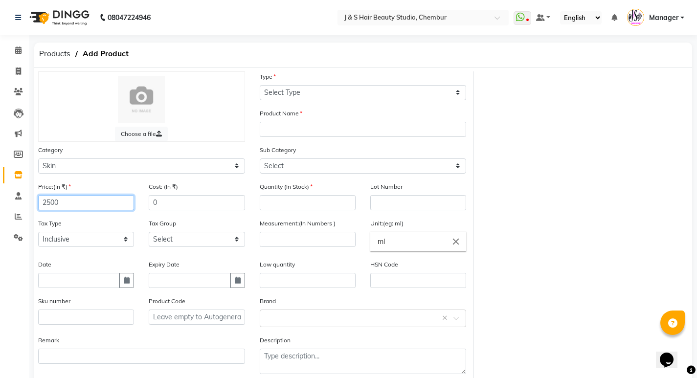
type input "2500"
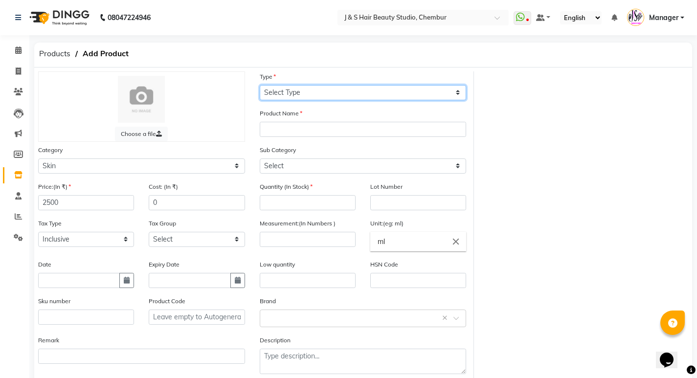
click at [313, 93] on select "Select Type Both Retail Consumable" at bounding box center [363, 92] width 207 height 15
select select "C"
click at [260, 85] on select "Select Type Both Retail Consumable" at bounding box center [363, 92] width 207 height 15
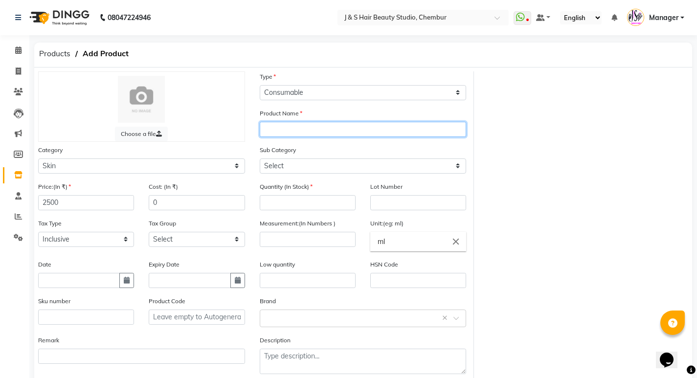
click at [287, 128] on input "text" at bounding box center [363, 129] width 207 height 15
type input "JEANNO-MASSAGE CREAM"
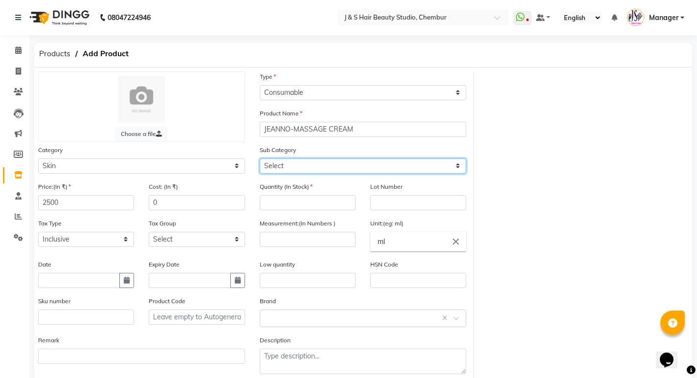
click at [291, 163] on select "Select Cleanser Facial Moisturiser Serum Toner Sun Care Masks Lip Care Eye Care…" at bounding box center [363, 165] width 207 height 15
select select "1152"
click at [260, 158] on select "Select Cleanser Facial Moisturiser Serum Toner Sun Care Masks Lip Care Eye Care…" at bounding box center [363, 165] width 207 height 15
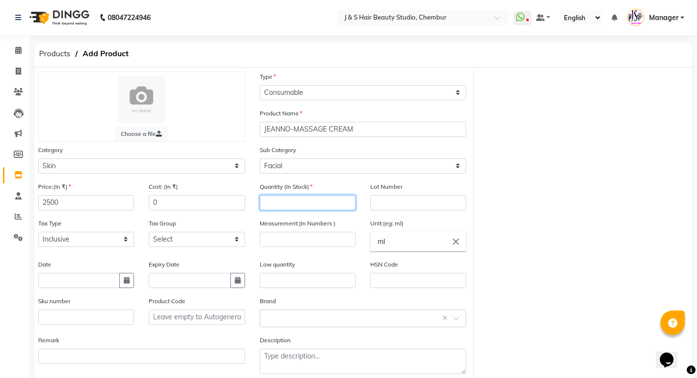
click at [293, 203] on input "number" at bounding box center [308, 202] width 96 height 15
type input "1"
click at [295, 240] on input "number" at bounding box center [308, 239] width 96 height 15
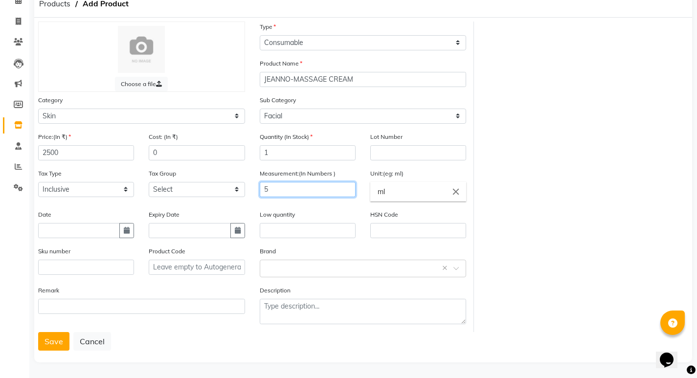
scroll to position [51, 0]
type input "5"
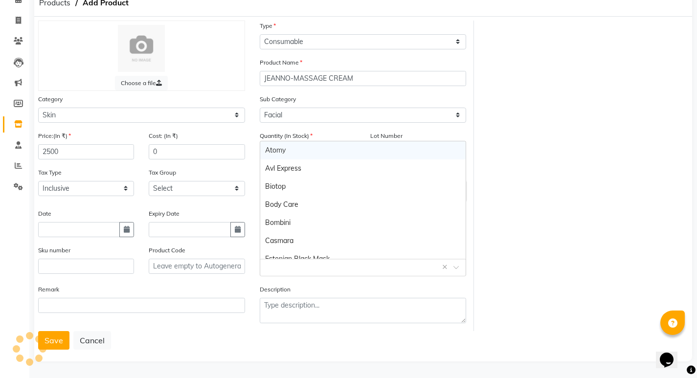
click at [290, 272] on div "Select brand or add custom brand ×" at bounding box center [363, 268] width 207 height 18
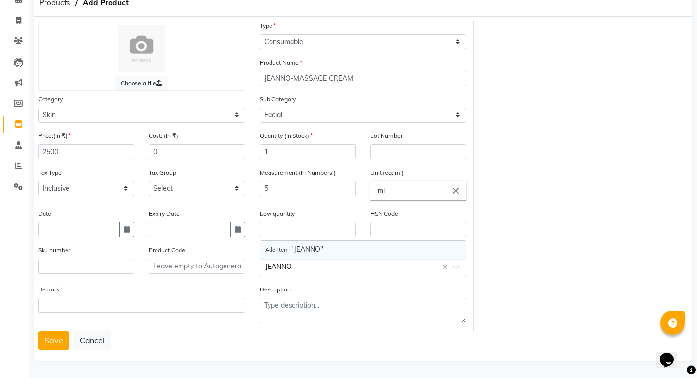
type input "JEANNOT"
click at [50, 340] on button "Save" at bounding box center [53, 340] width 31 height 19
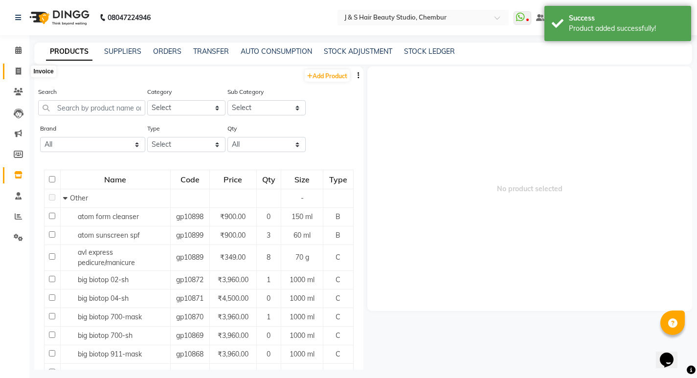
click at [17, 70] on icon at bounding box center [18, 70] width 5 height 7
select select "143"
select select "service"
